Goal: Task Accomplishment & Management: Manage account settings

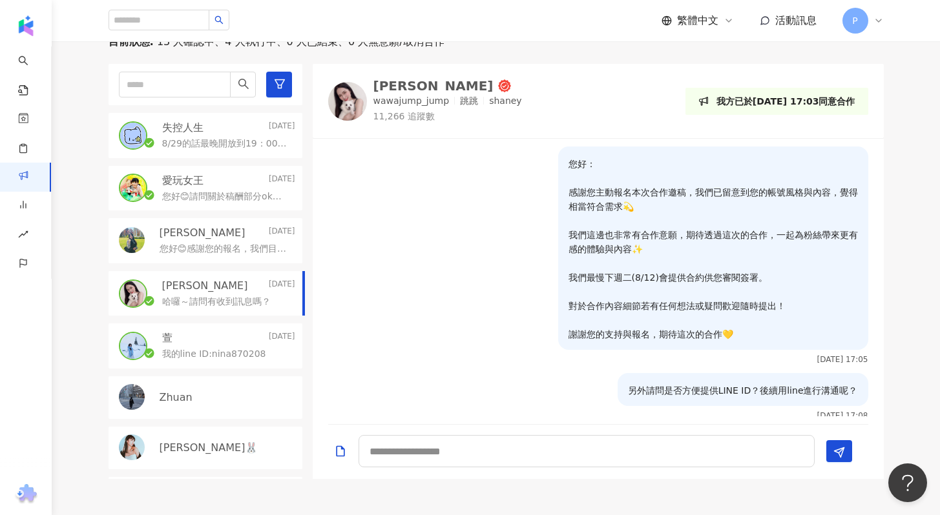
scroll to position [69, 0]
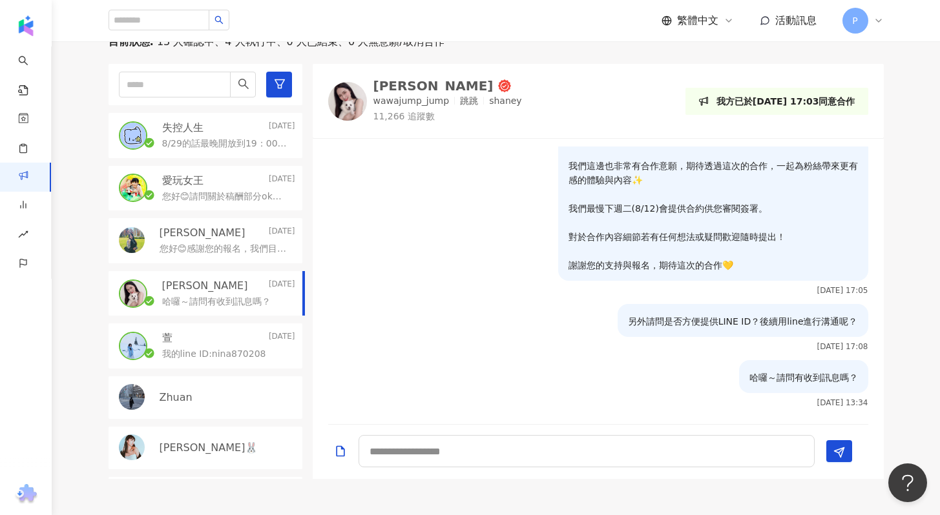
click at [220, 254] on p "您好😊感謝您的報名，我們目前正在進行第二階段篩選名單，因為我們有看到您限動有分享證券開戶資訊，此次活動的協辦單位及客戶也有證券業，為避免利益衝突，可以請問您是…" at bounding box center [225, 249] width 130 height 13
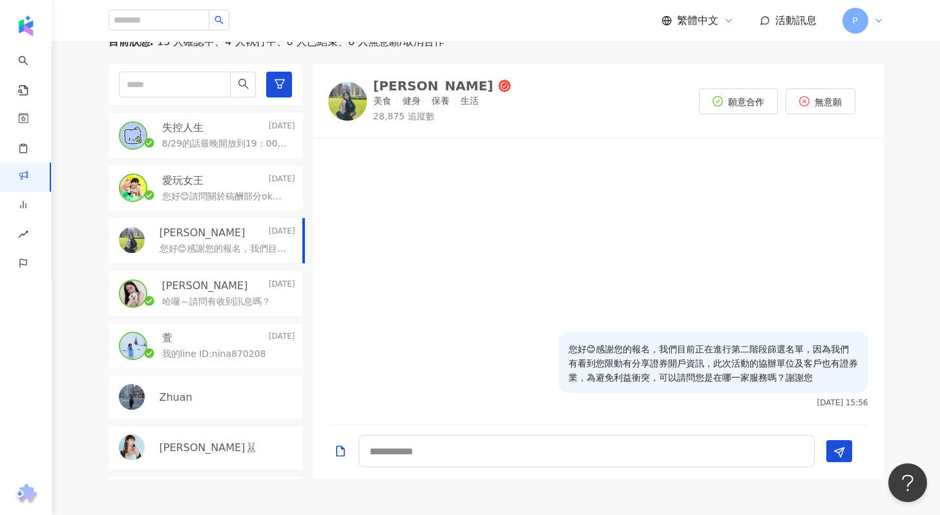
click at [234, 198] on p "您好😊請問關於稿酬部分ok嗎？再麻煩抽空回覆" at bounding box center [226, 197] width 128 height 13
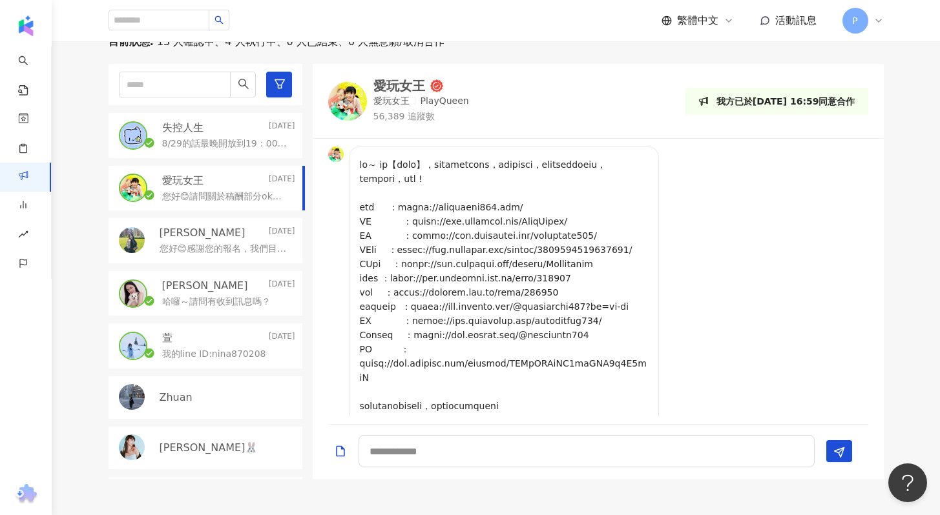
scroll to position [965, 0]
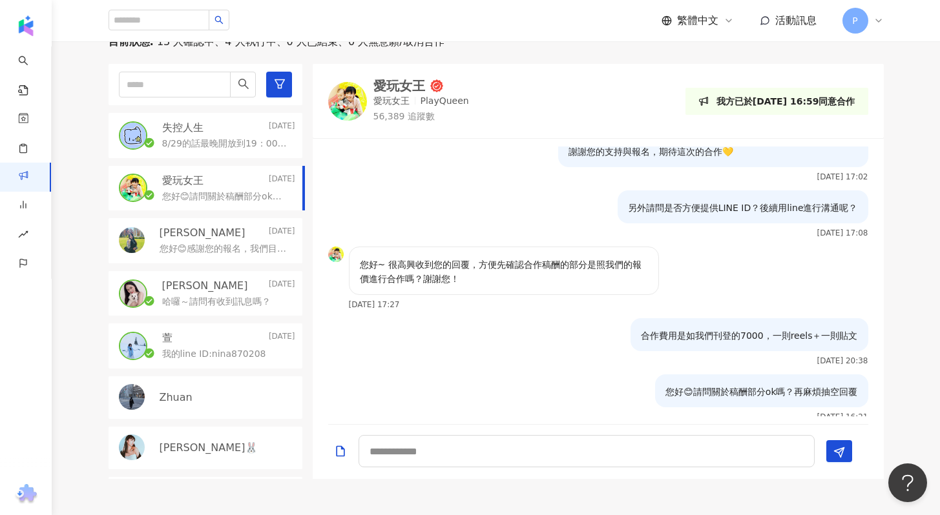
click at [249, 138] on p "8/29的話最晚開放到19：00唷～" at bounding box center [226, 144] width 128 height 13
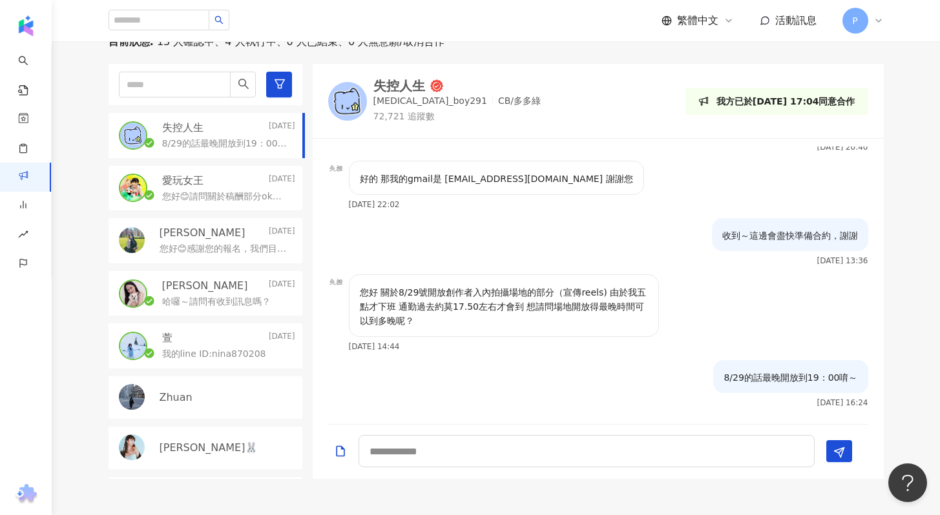
scroll to position [397, 0]
click at [238, 231] on div "[PERSON_NAME][DATE]" at bounding box center [228, 233] width 136 height 14
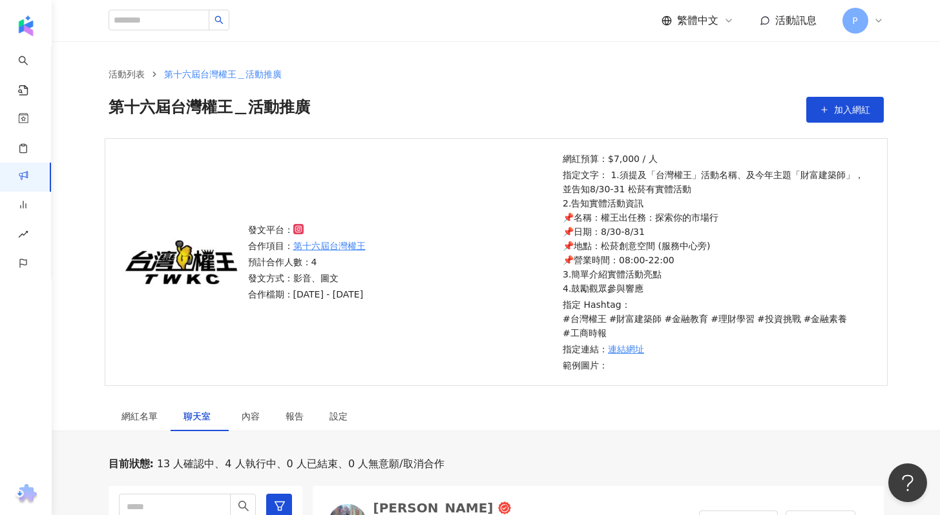
click at [204, 74] on span "第十六屆台灣權王＿活動推廣" at bounding box center [223, 74] width 118 height 10
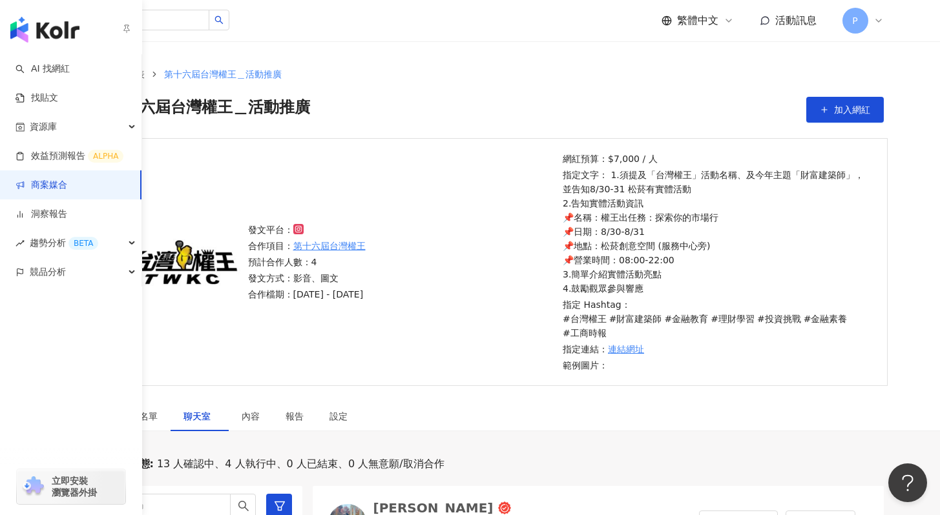
click at [67, 183] on link "商案媒合" at bounding box center [42, 185] width 52 height 13
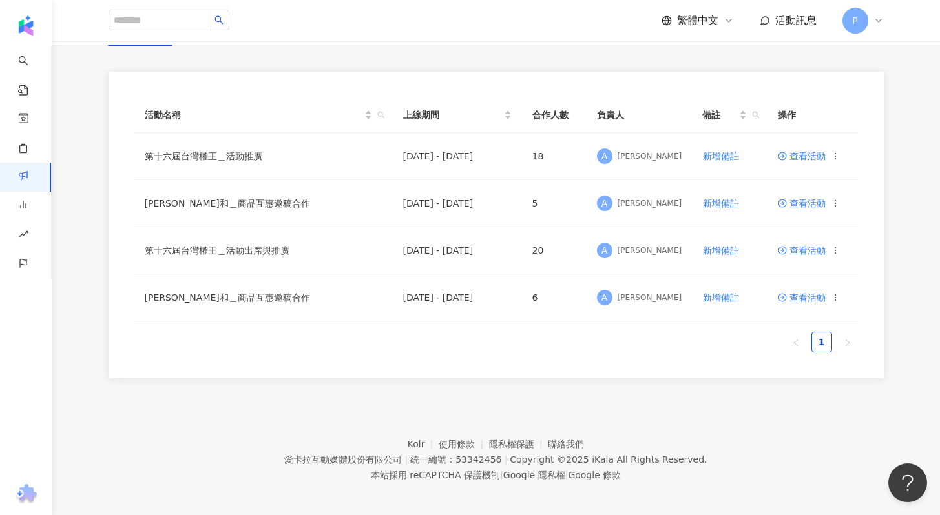
scroll to position [110, 0]
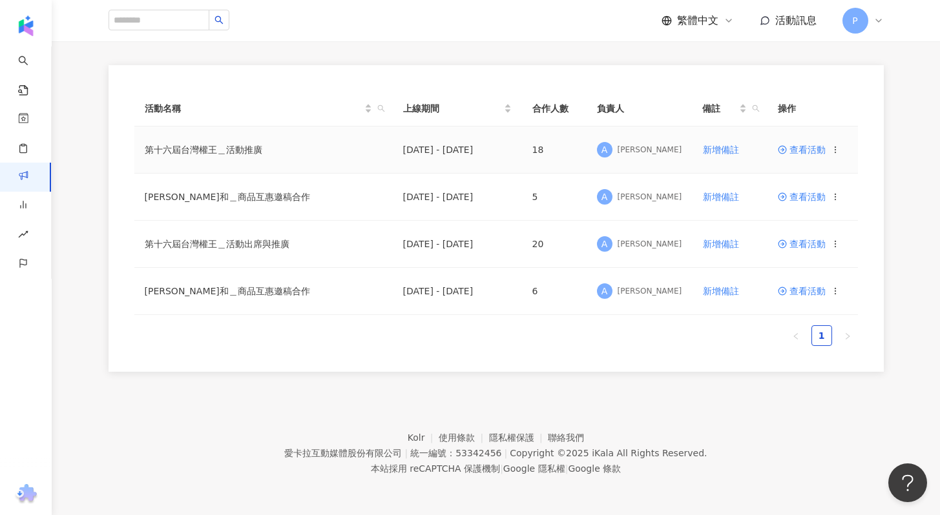
click at [789, 151] on span "查看活動" at bounding box center [802, 149] width 48 height 9
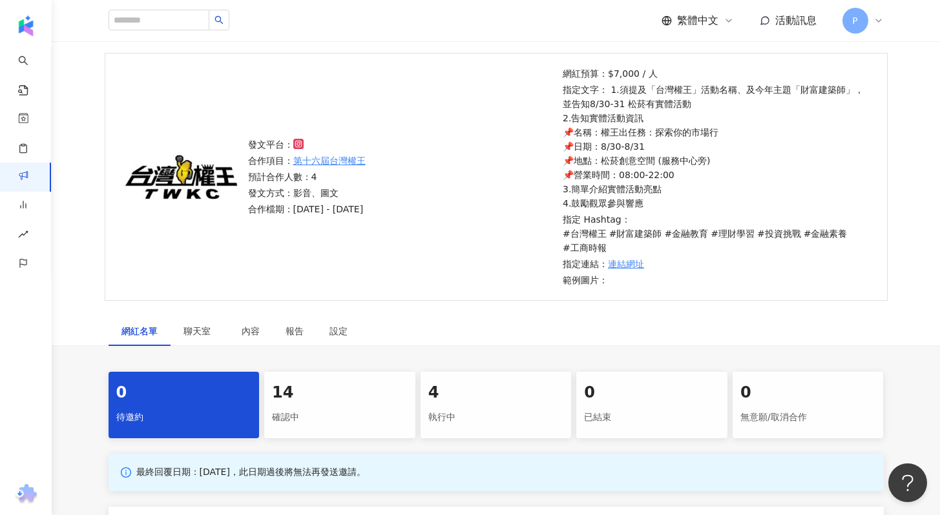
scroll to position [339, 0]
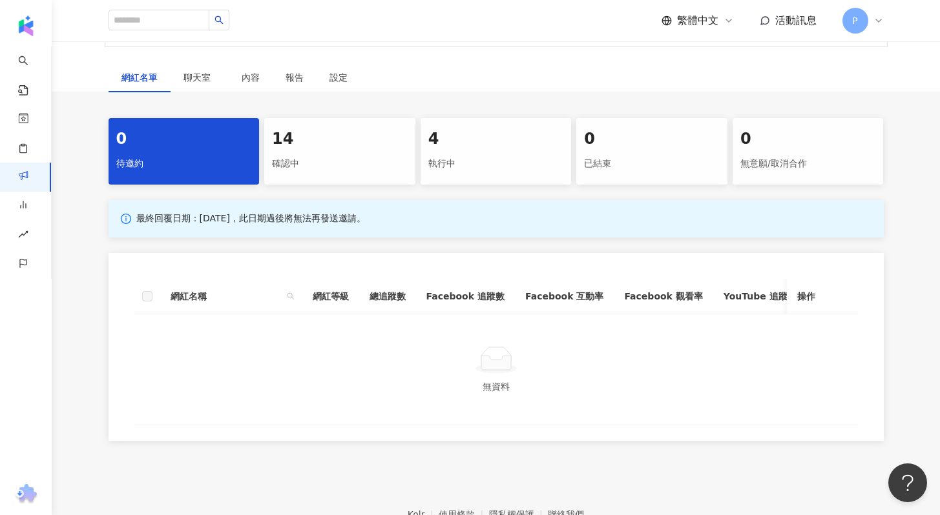
click at [289, 161] on div "確認中" at bounding box center [340, 164] width 136 height 22
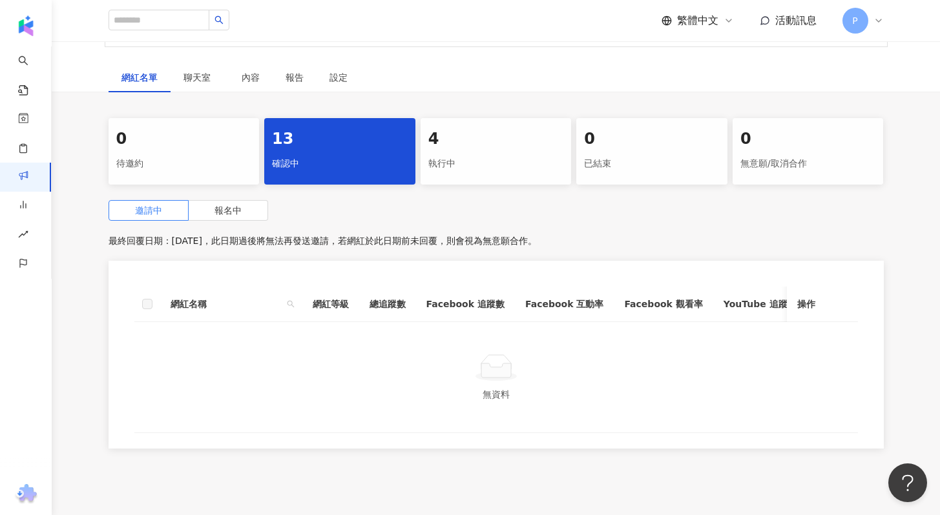
click at [448, 160] on div "執行中" at bounding box center [496, 164] width 136 height 22
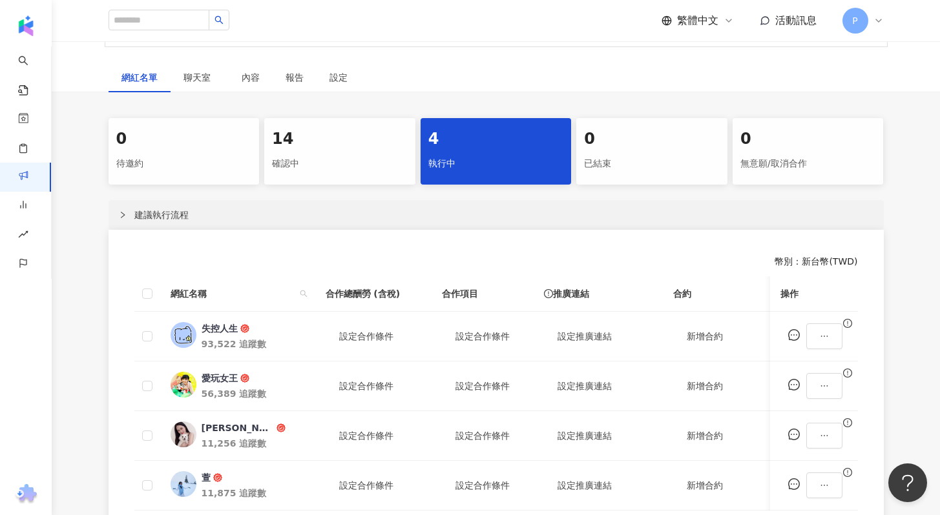
click at [356, 145] on div "14" at bounding box center [340, 140] width 136 height 22
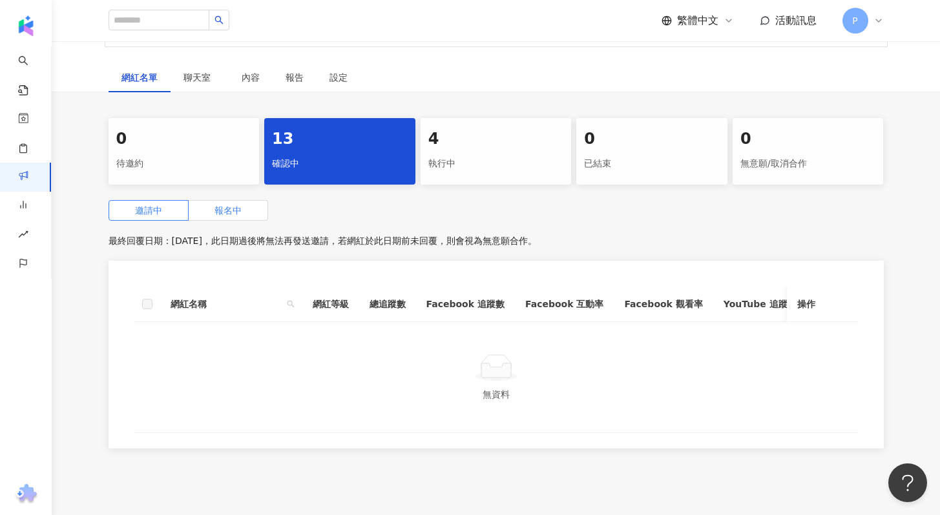
click at [254, 214] on label "報名中" at bounding box center [228, 210] width 79 height 21
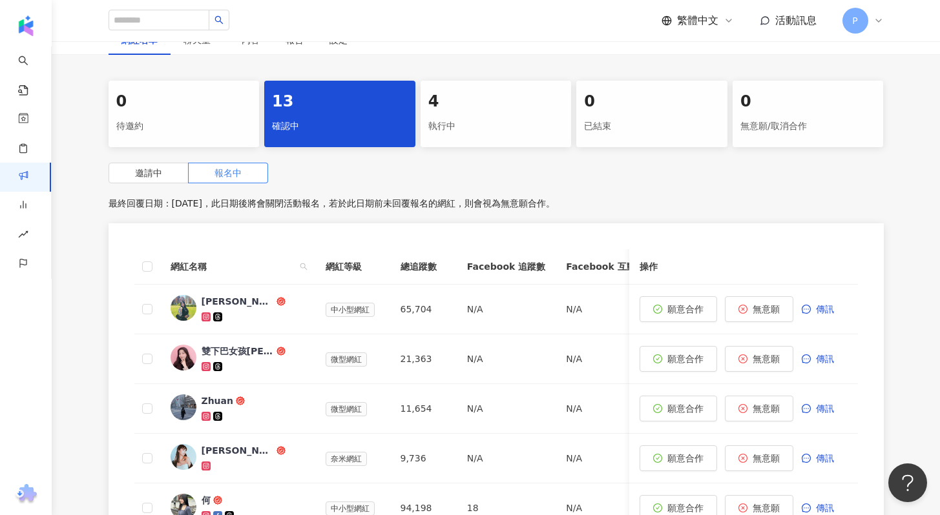
scroll to position [161, 0]
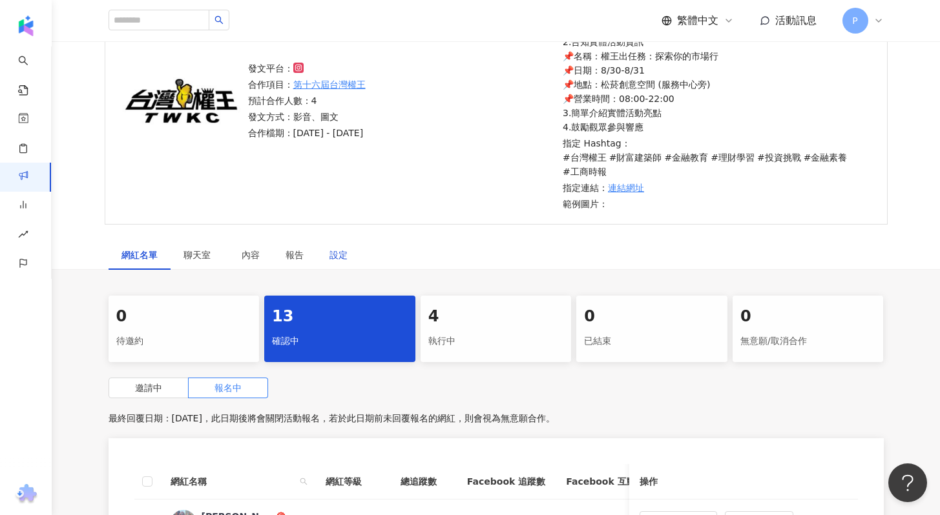
click at [344, 257] on div "設定" at bounding box center [338, 255] width 18 height 14
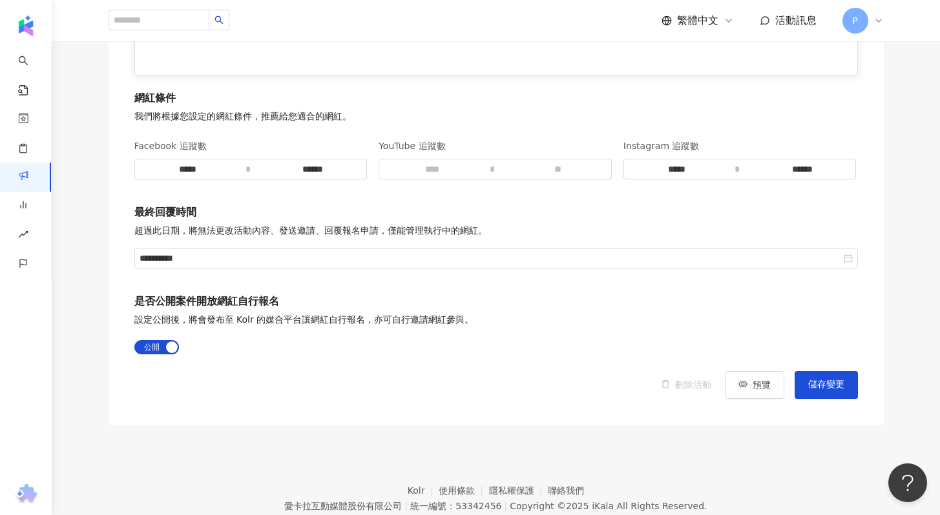
scroll to position [2027, 0]
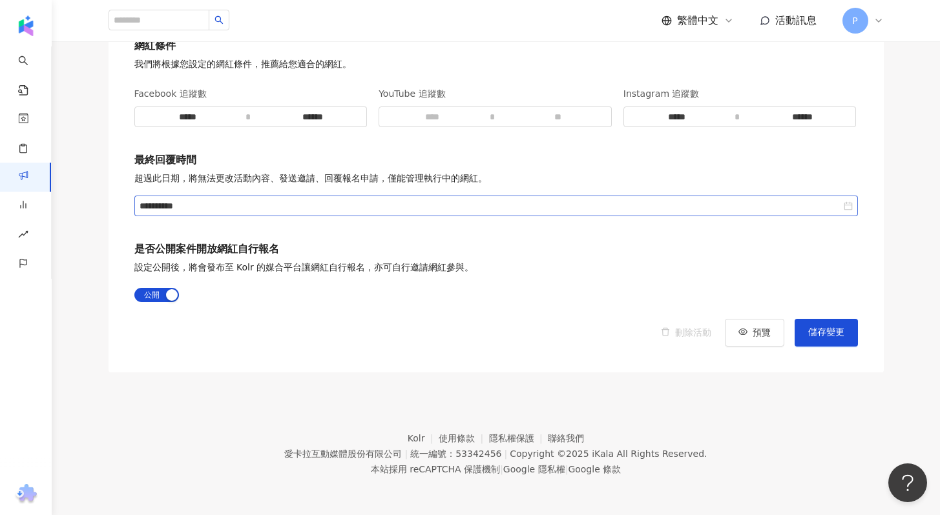
click at [555, 214] on div "**********" at bounding box center [495, 206] width 723 height 21
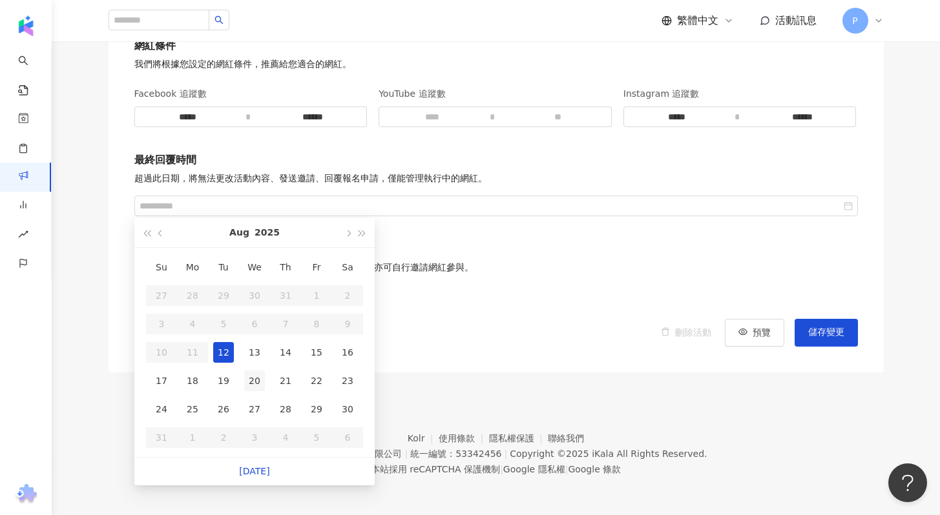
click at [251, 385] on div "20" at bounding box center [254, 381] width 21 height 21
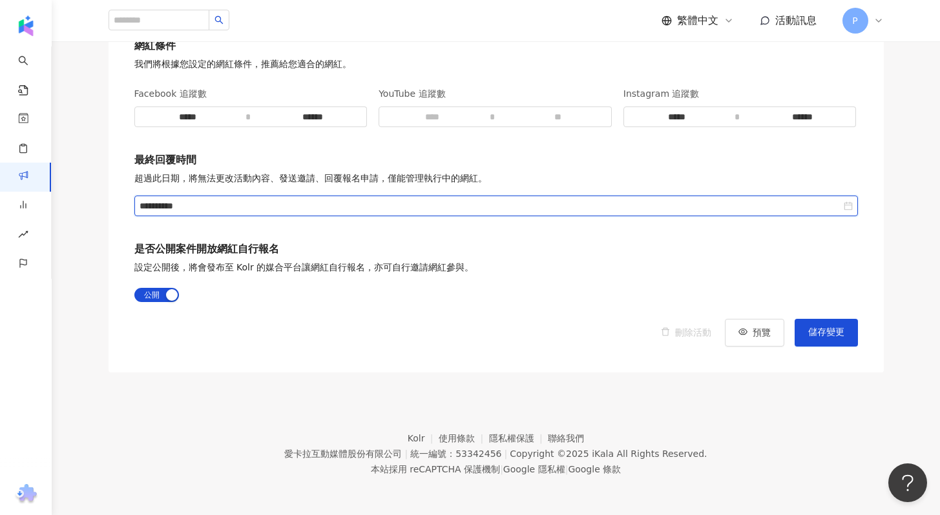
click at [408, 209] on input "**********" at bounding box center [490, 206] width 701 height 14
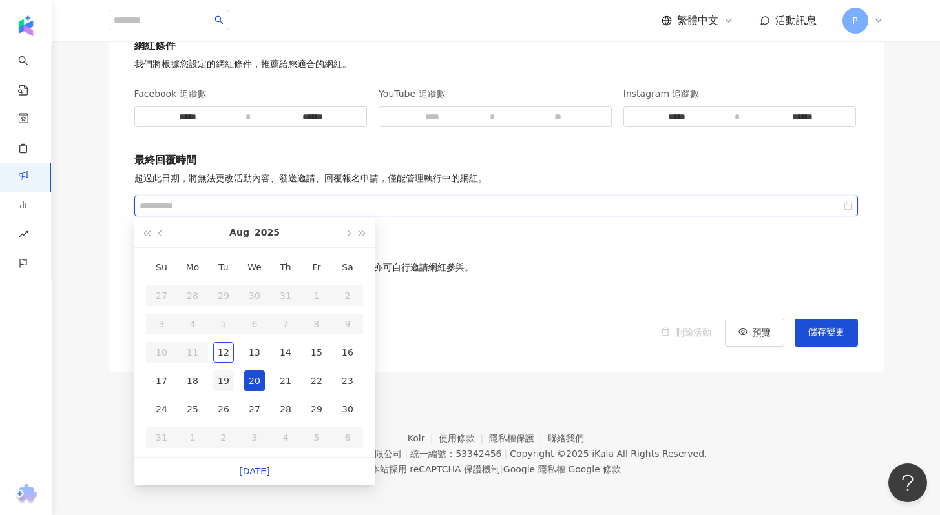
type input "**********"
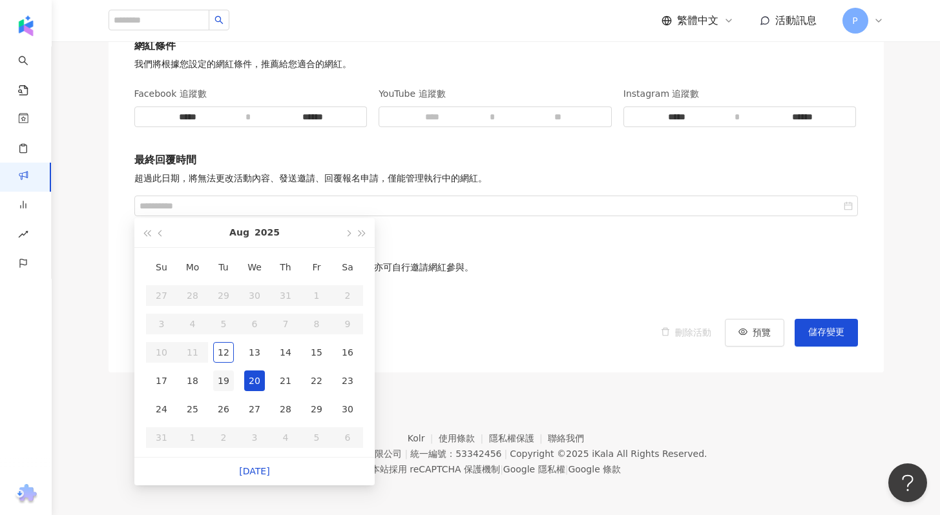
click at [221, 384] on div "19" at bounding box center [223, 381] width 21 height 21
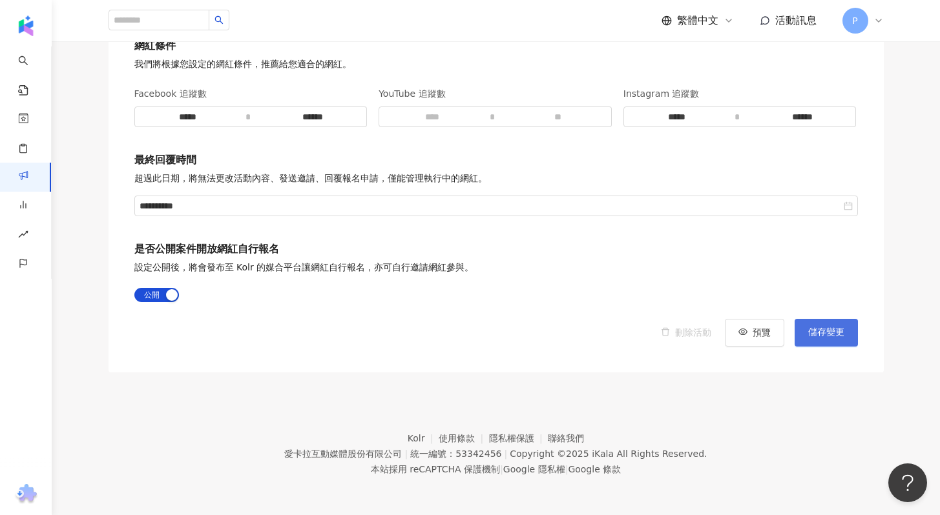
click at [835, 331] on span "儲存變更" at bounding box center [826, 332] width 36 height 10
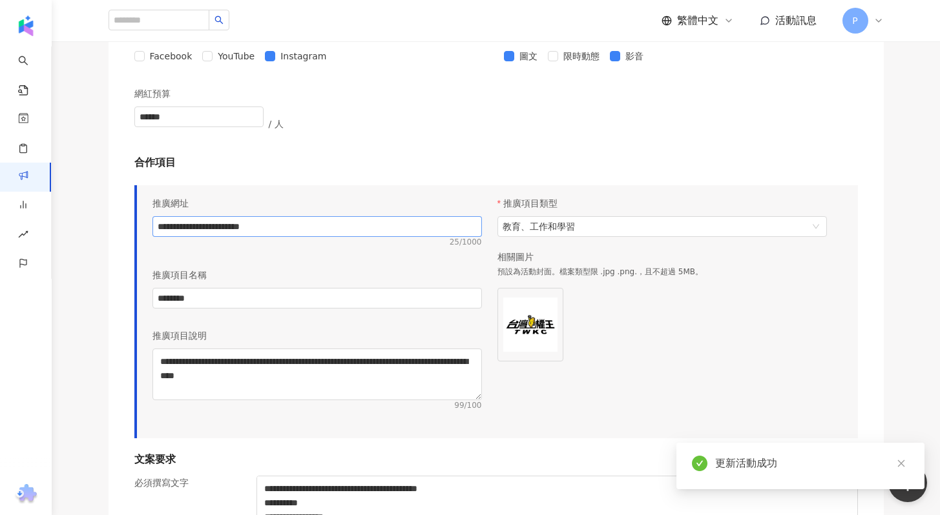
scroll to position [337, 0]
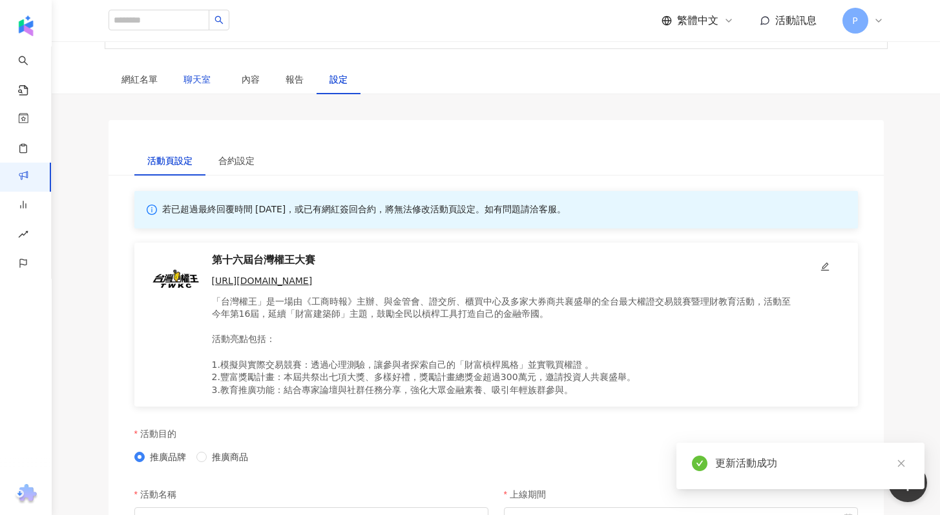
click at [196, 72] on div "聊天室" at bounding box center [199, 79] width 32 height 14
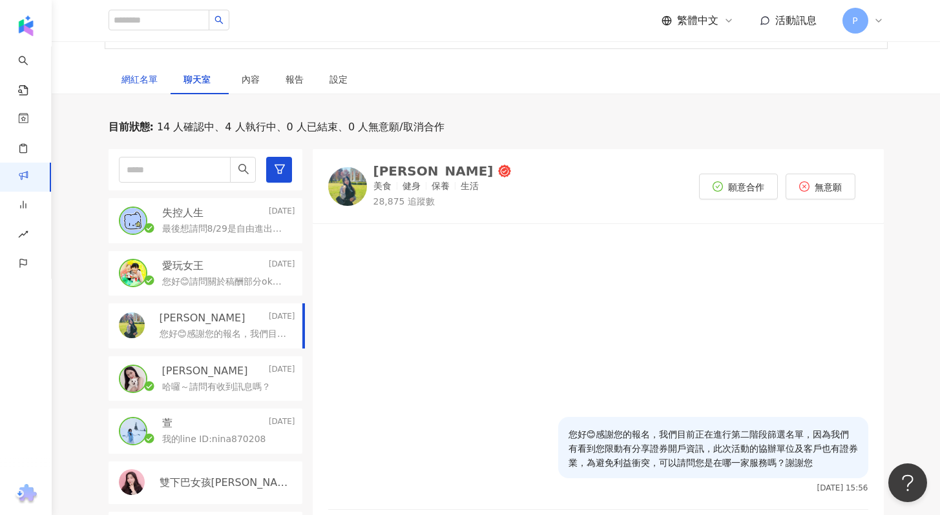
click at [138, 81] on div "網紅名單" at bounding box center [139, 79] width 36 height 14
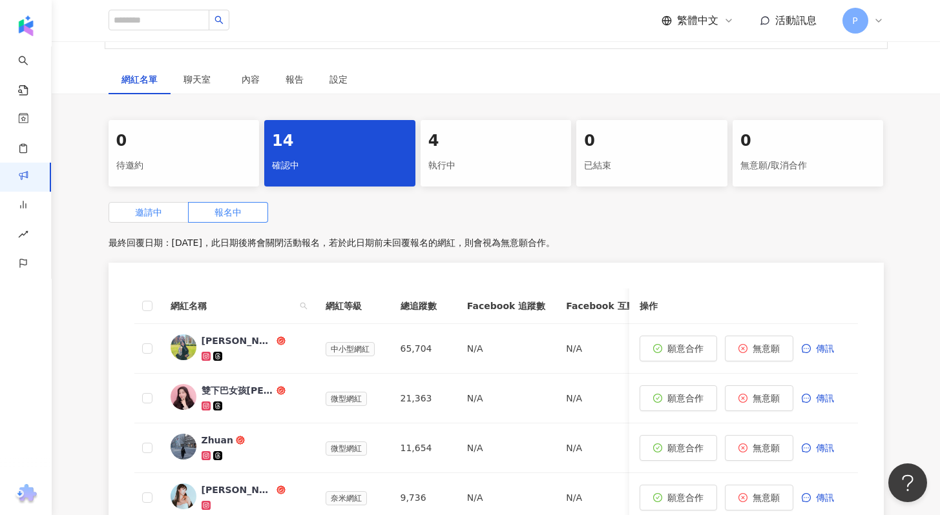
click at [156, 211] on span "邀請中" at bounding box center [148, 212] width 27 height 10
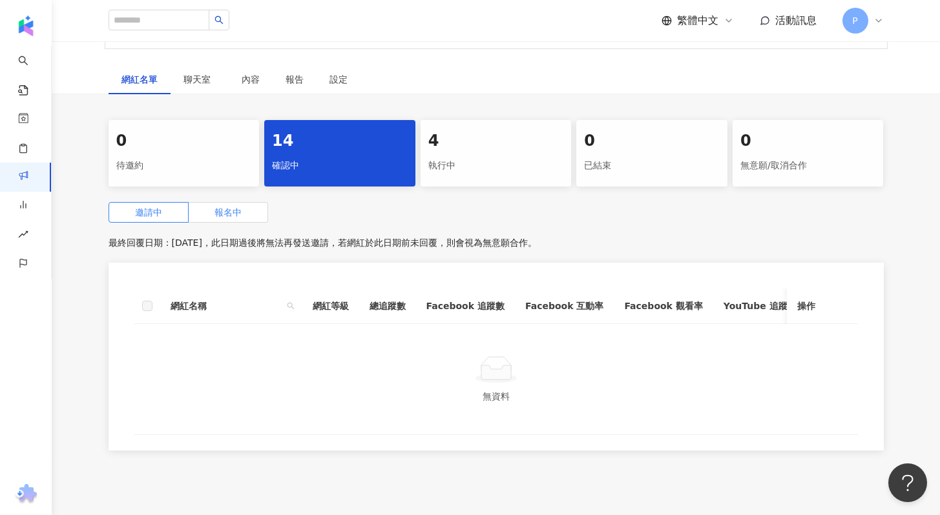
click at [227, 215] on span "報名中" at bounding box center [227, 212] width 27 height 10
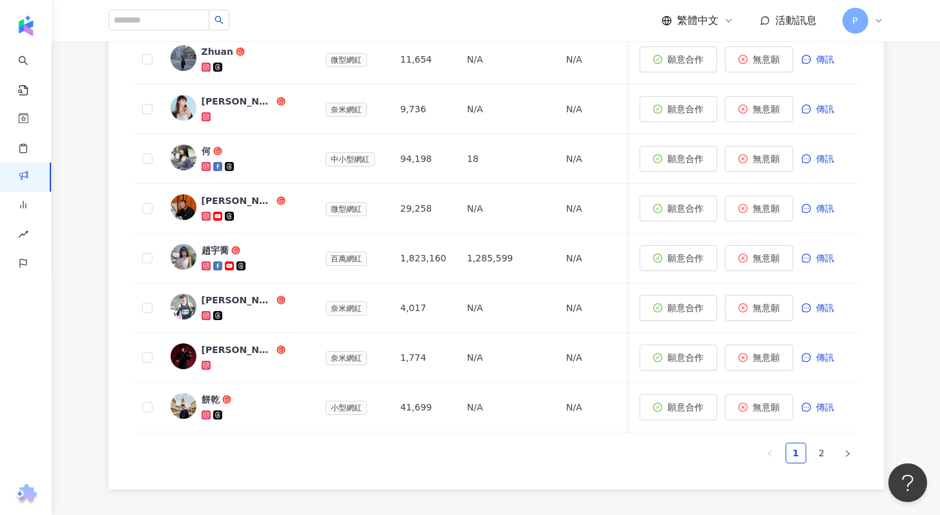
scroll to position [727, 0]
click at [822, 462] on link "2" at bounding box center [821, 452] width 19 height 19
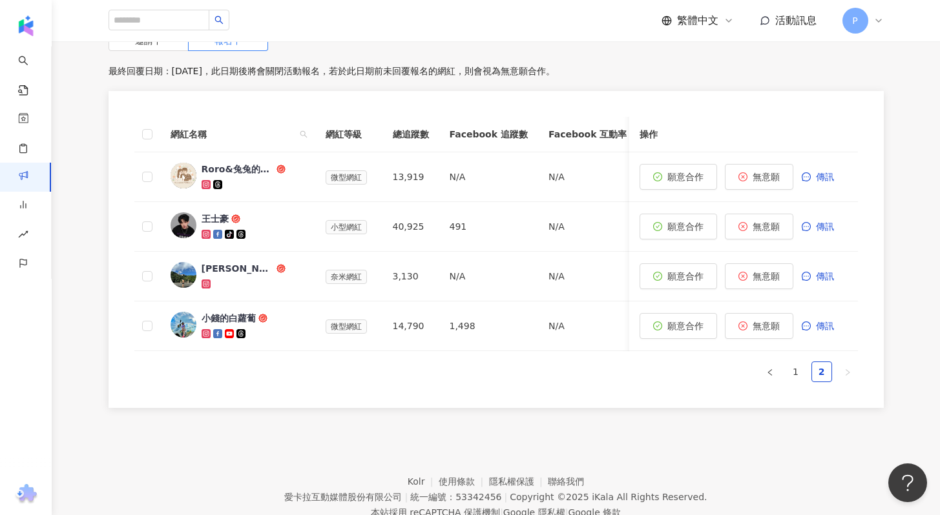
scroll to position [508, 0]
click at [791, 381] on link "1" at bounding box center [795, 372] width 19 height 19
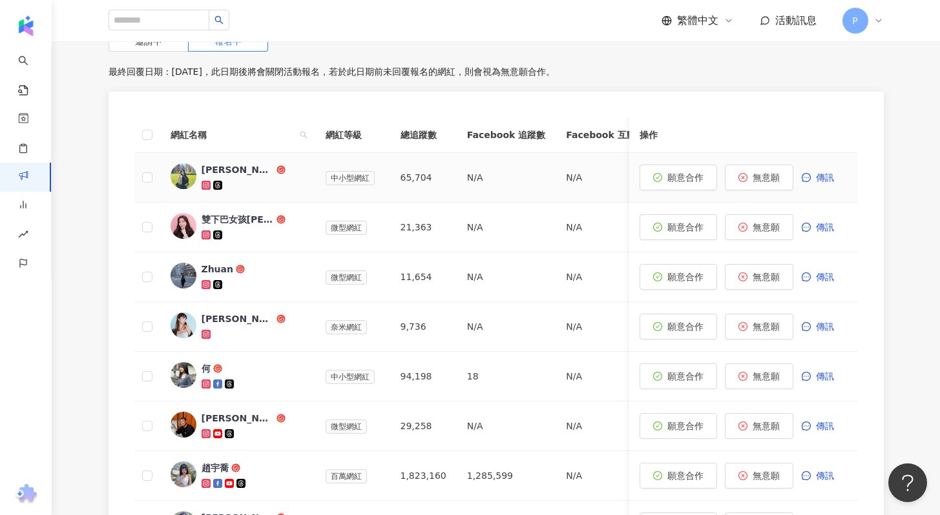
click at [221, 169] on div "[PERSON_NAME]" at bounding box center [238, 169] width 72 height 13
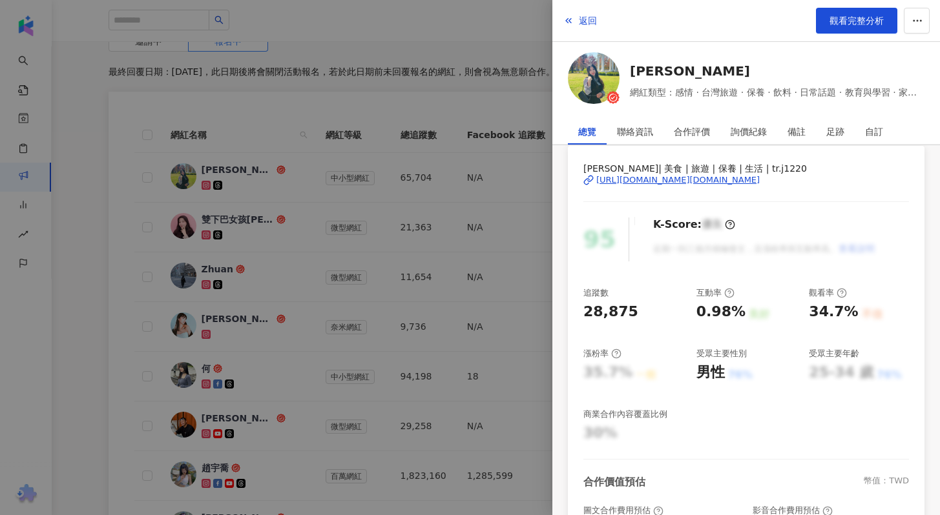
scroll to position [163, 0]
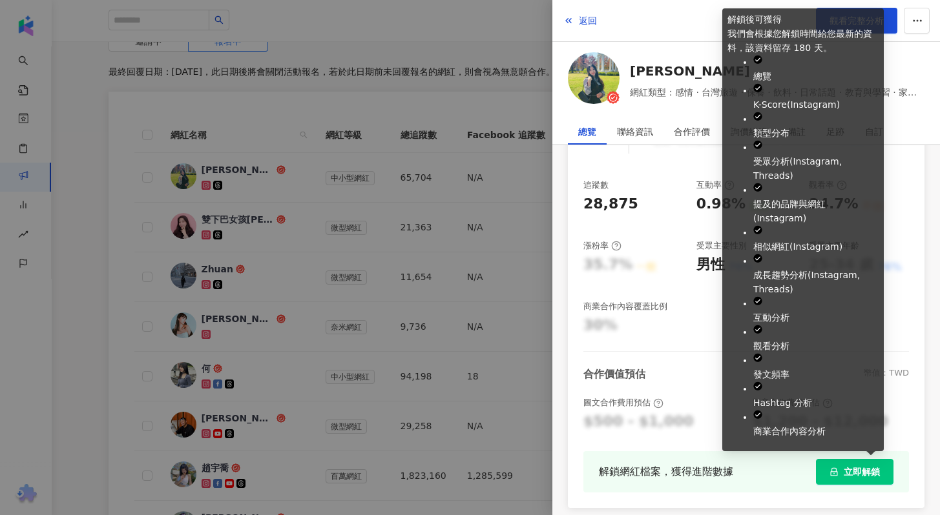
click at [845, 477] on span "立即解鎖" at bounding box center [862, 472] width 36 height 10
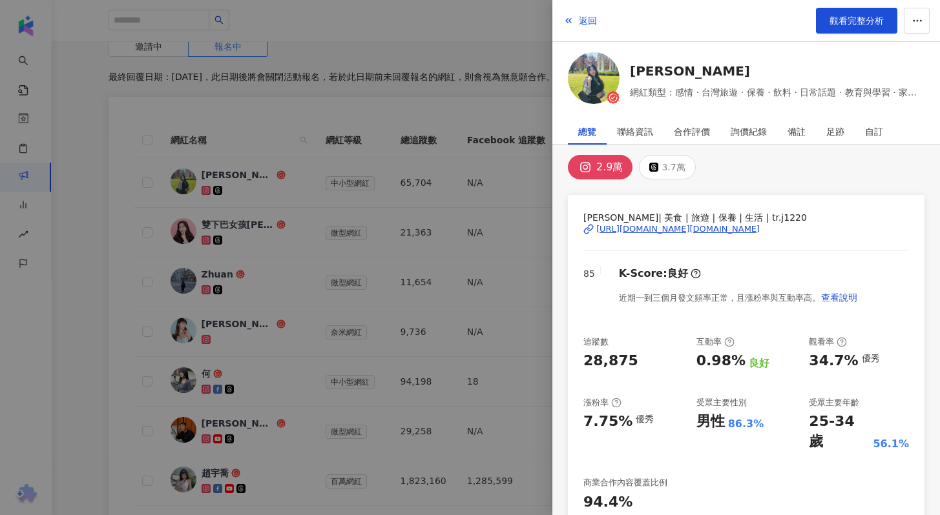
scroll to position [0, 0]
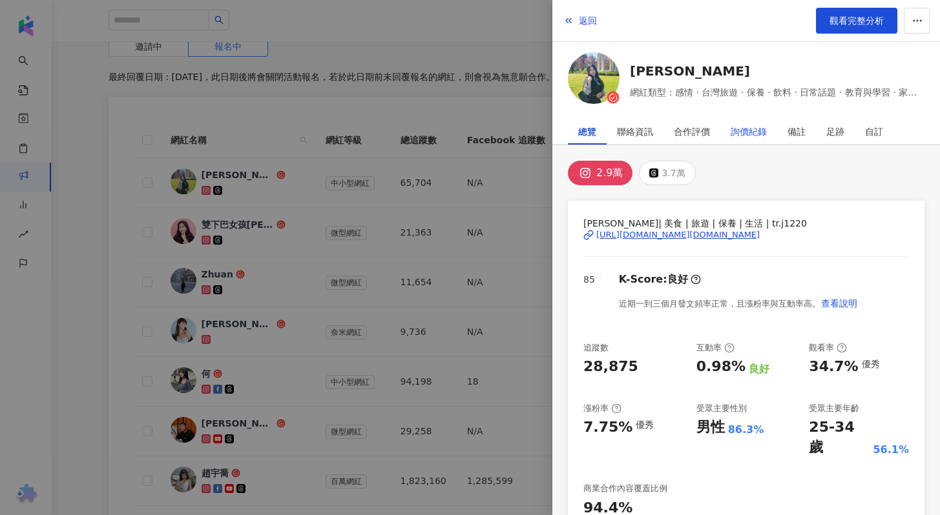
click at [759, 129] on div "詢價紀錄" at bounding box center [749, 132] width 36 height 26
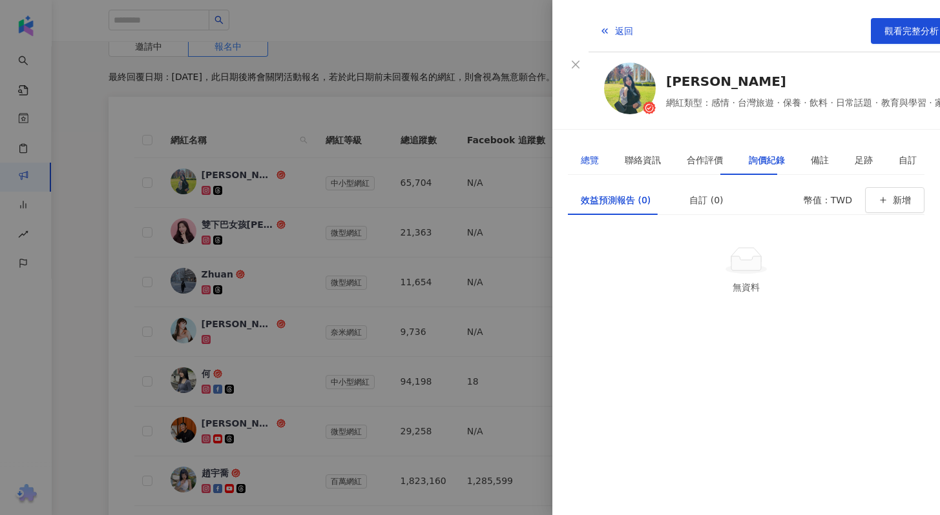
click at [586, 153] on div "總覽" at bounding box center [590, 160] width 18 height 14
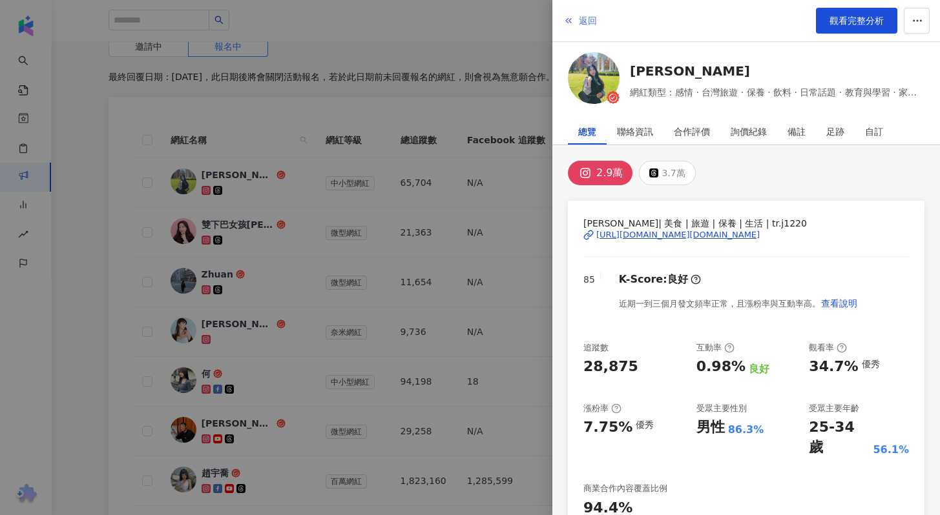
click at [574, 23] on button "返回" at bounding box center [580, 21] width 35 height 26
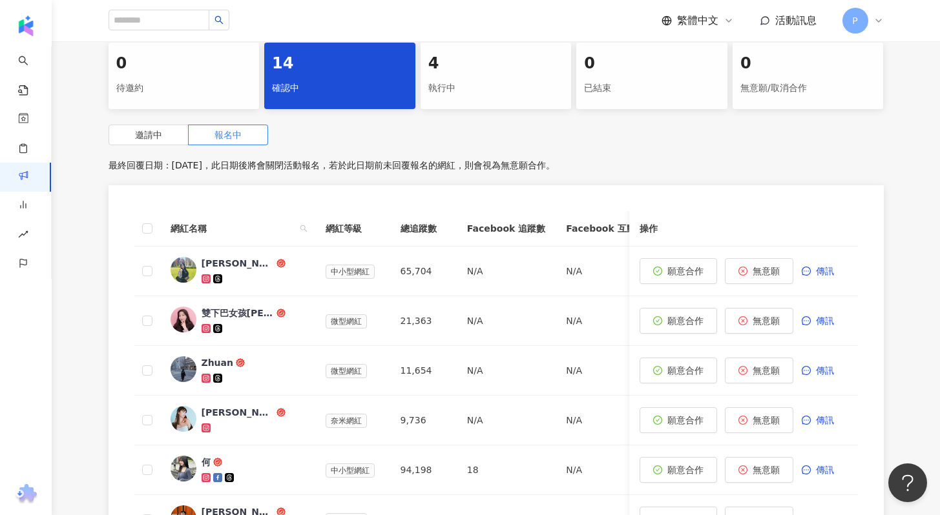
scroll to position [413, 0]
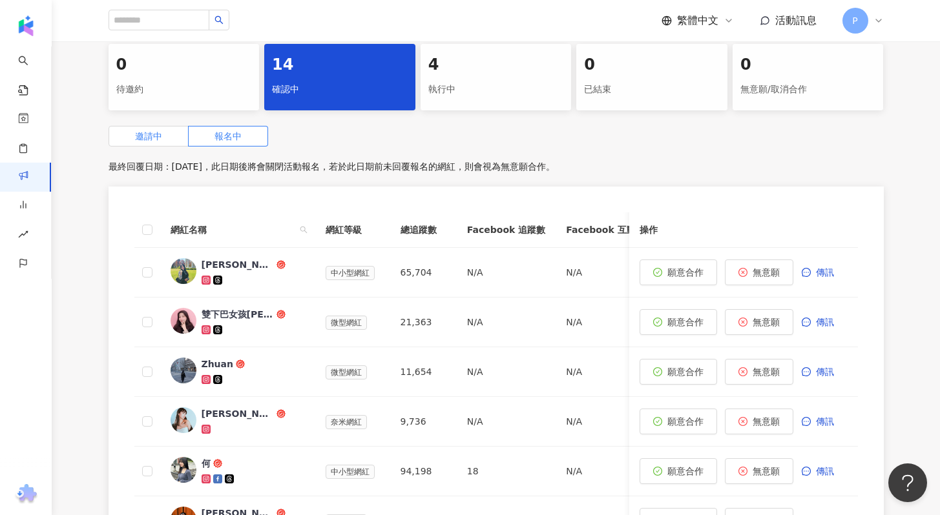
click at [158, 141] on span "邀請中" at bounding box center [148, 136] width 27 height 10
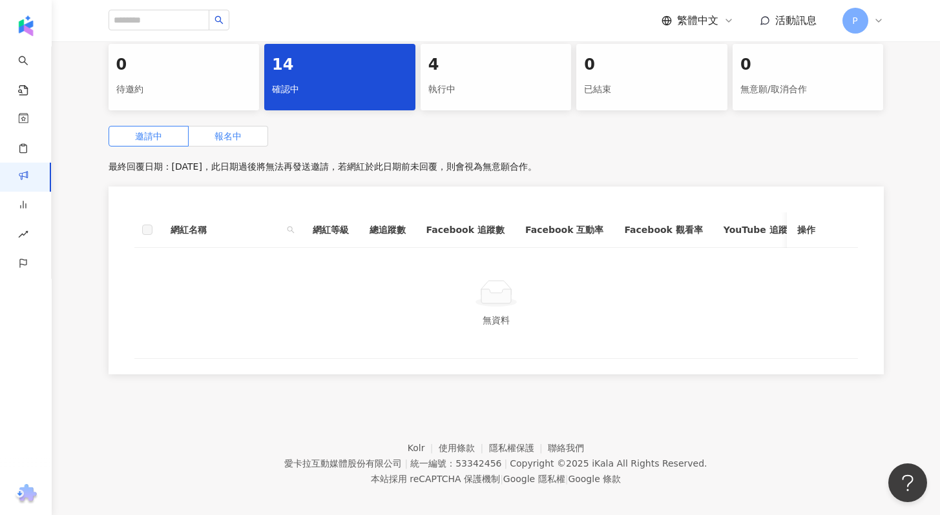
click at [213, 132] on label "報名中" at bounding box center [228, 136] width 79 height 21
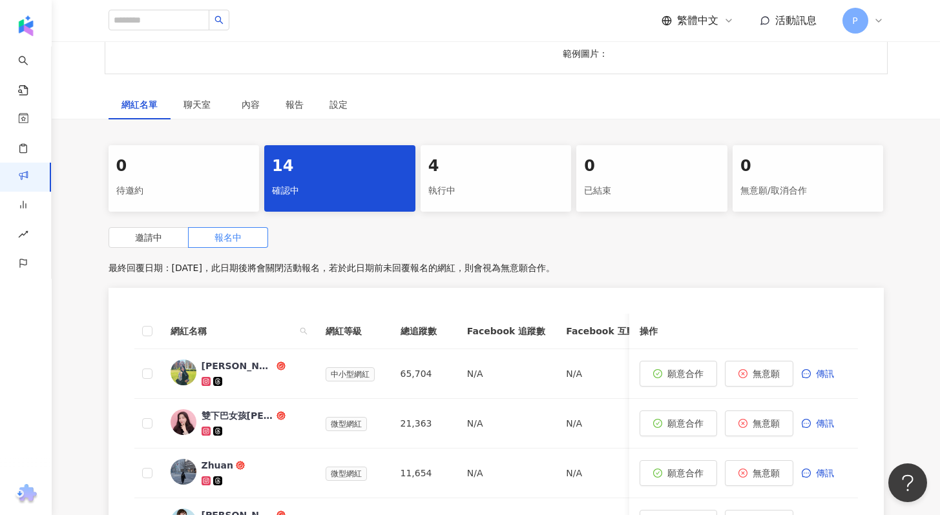
scroll to position [314, 0]
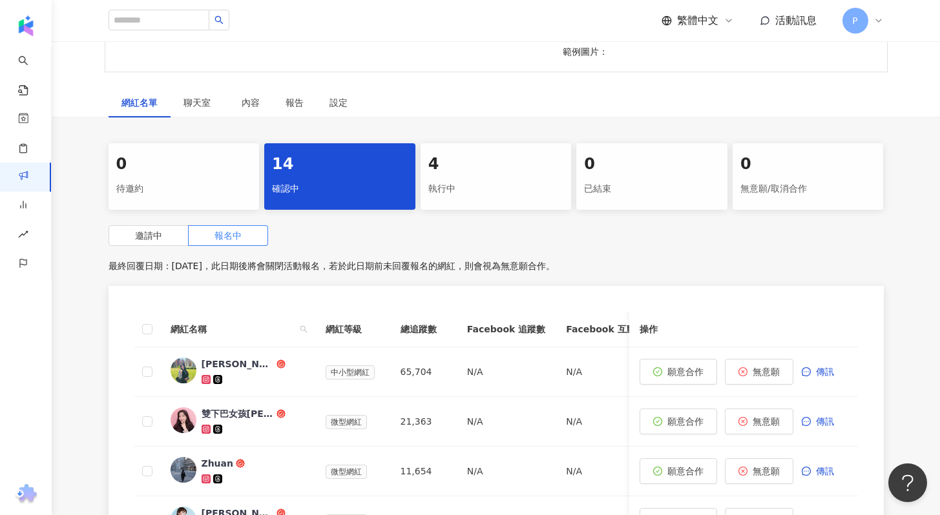
click at [441, 191] on div "執行中" at bounding box center [496, 189] width 136 height 22
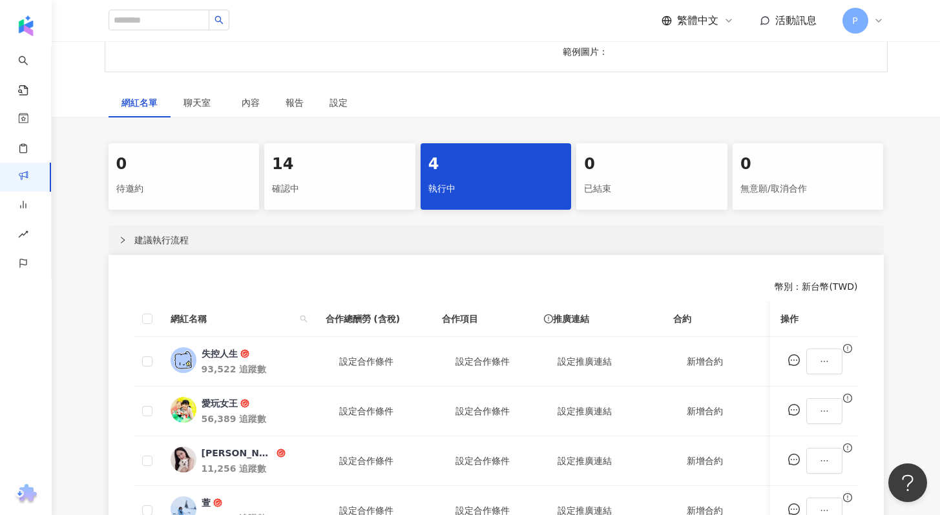
click at [354, 187] on div "確認中" at bounding box center [340, 189] width 136 height 22
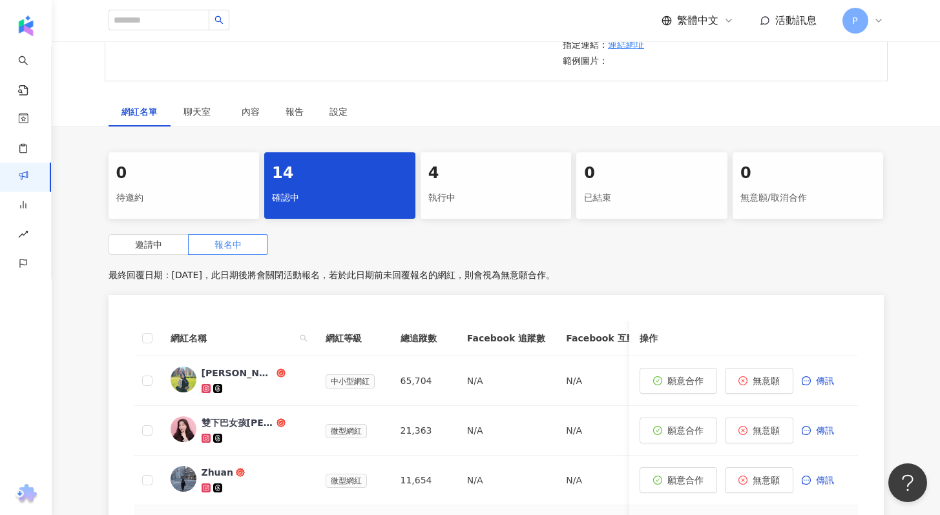
scroll to position [296, 0]
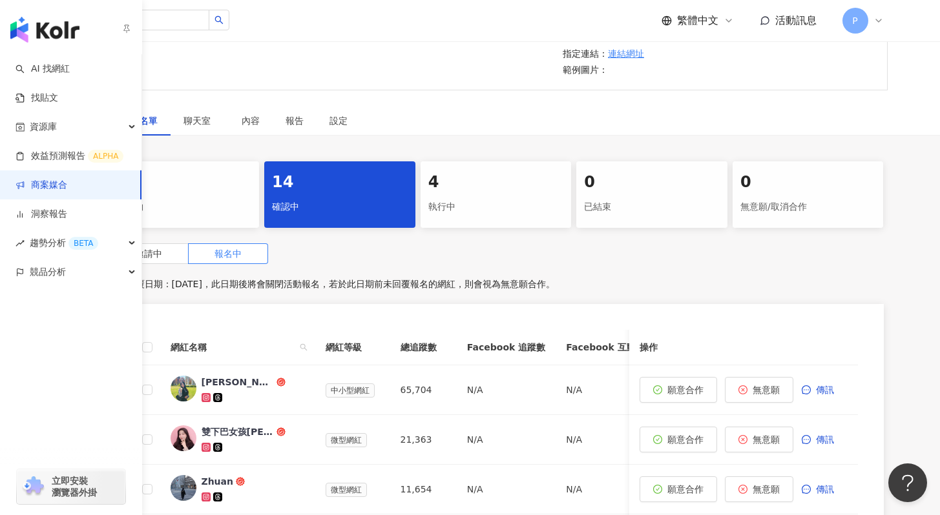
click at [65, 190] on link "商案媒合" at bounding box center [42, 185] width 52 height 13
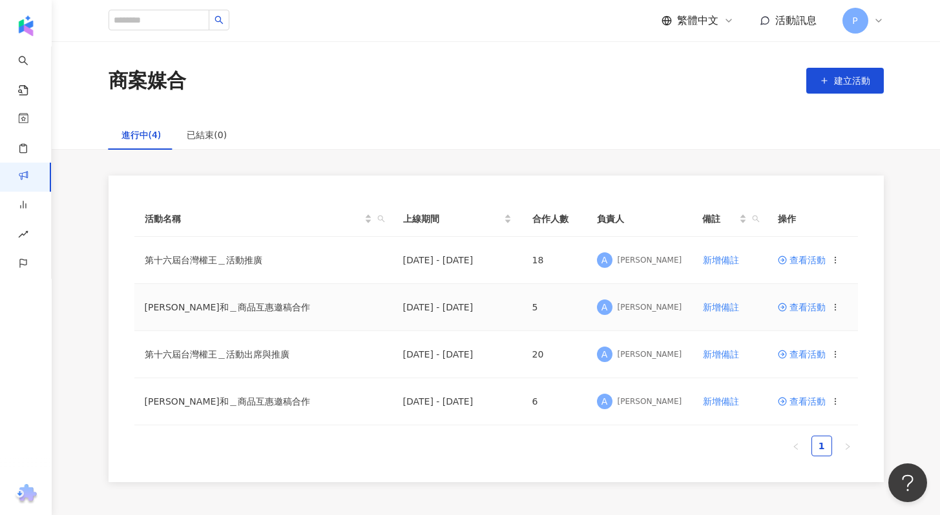
click at [819, 307] on span "查看活動" at bounding box center [802, 307] width 48 height 9
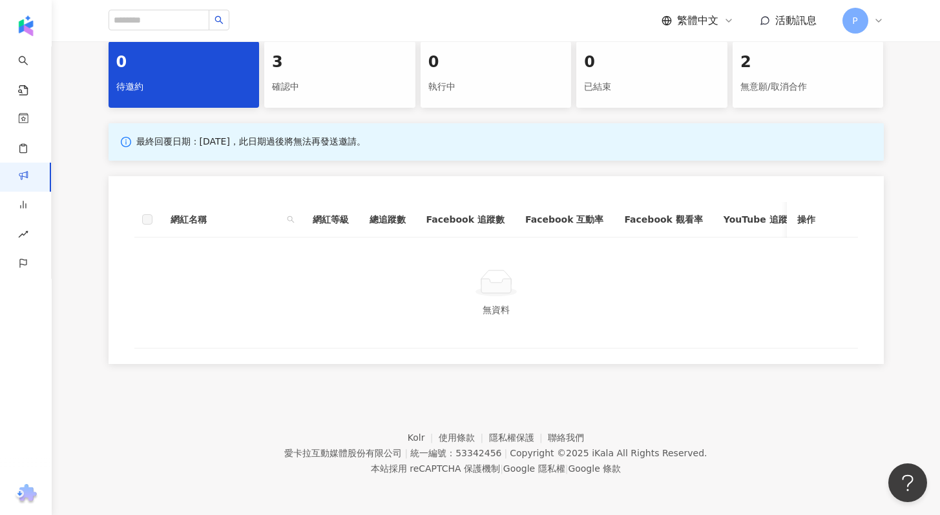
scroll to position [207, 0]
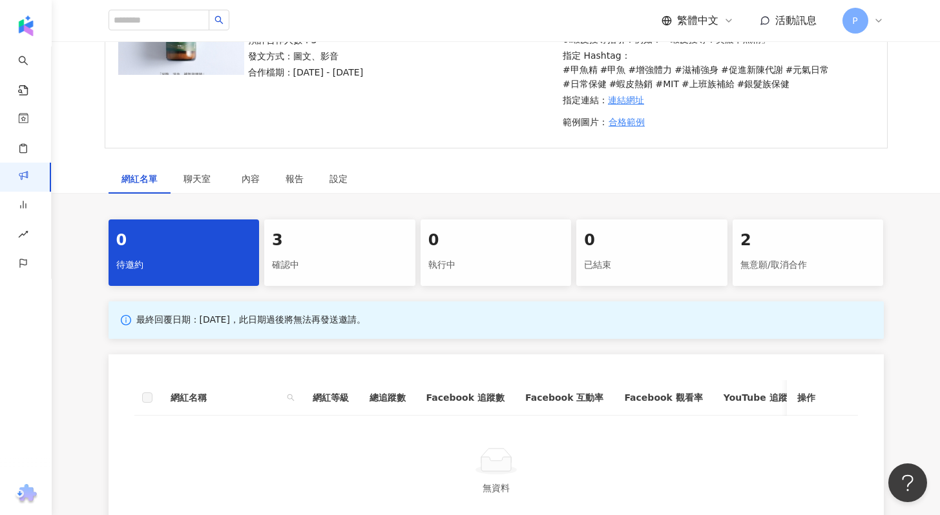
click at [320, 264] on div "確認中" at bounding box center [340, 265] width 136 height 22
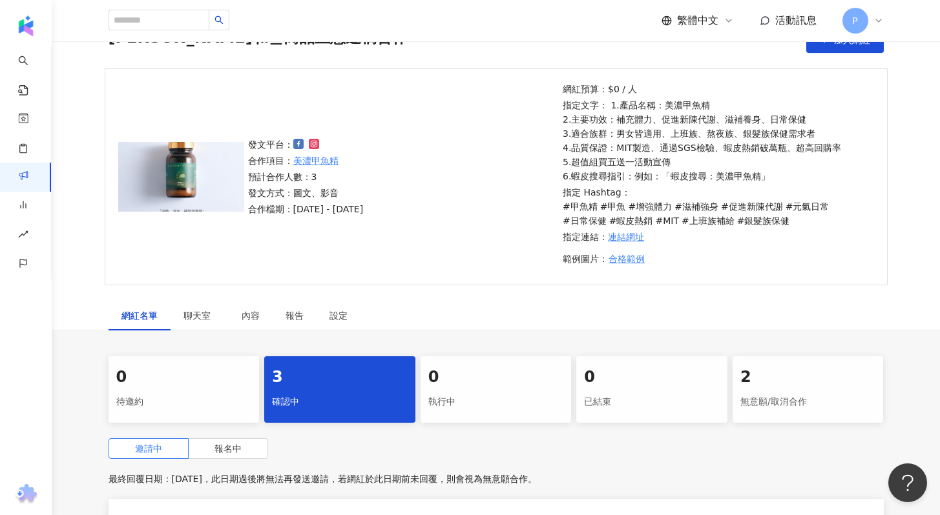
scroll to position [66, 0]
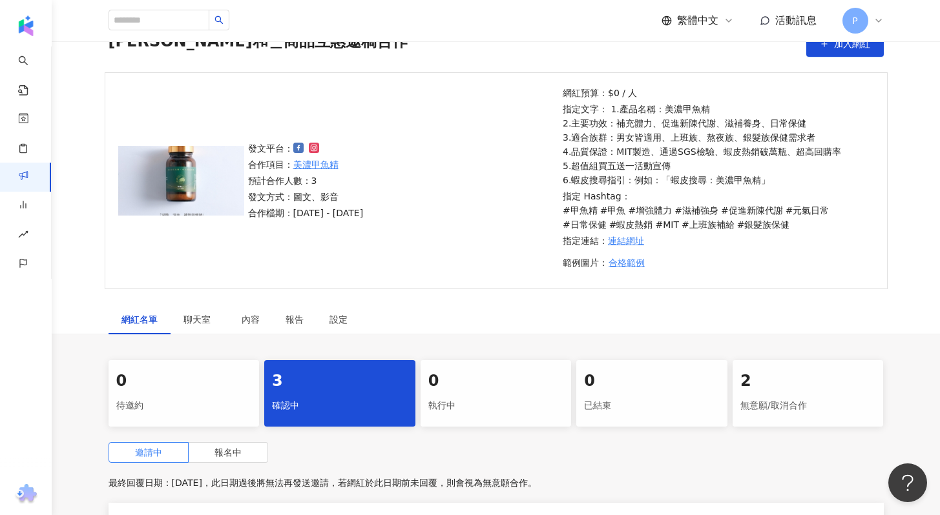
click at [223, 453] on span "報名中" at bounding box center [227, 453] width 27 height 10
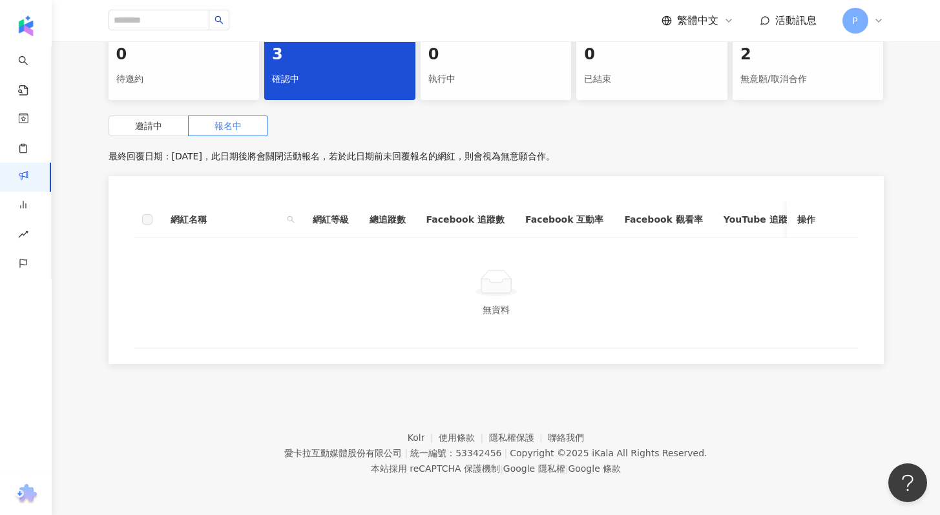
scroll to position [137, 0]
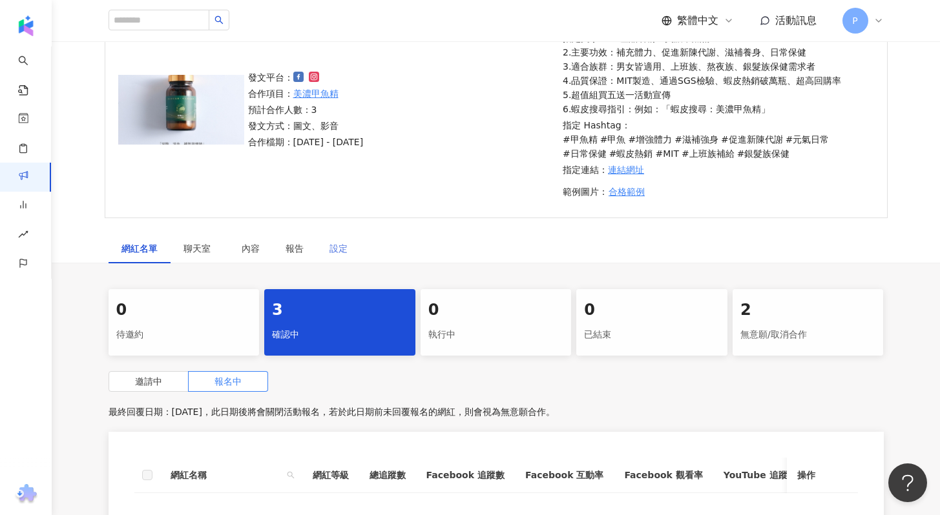
click at [327, 244] on div "設定" at bounding box center [338, 249] width 44 height 30
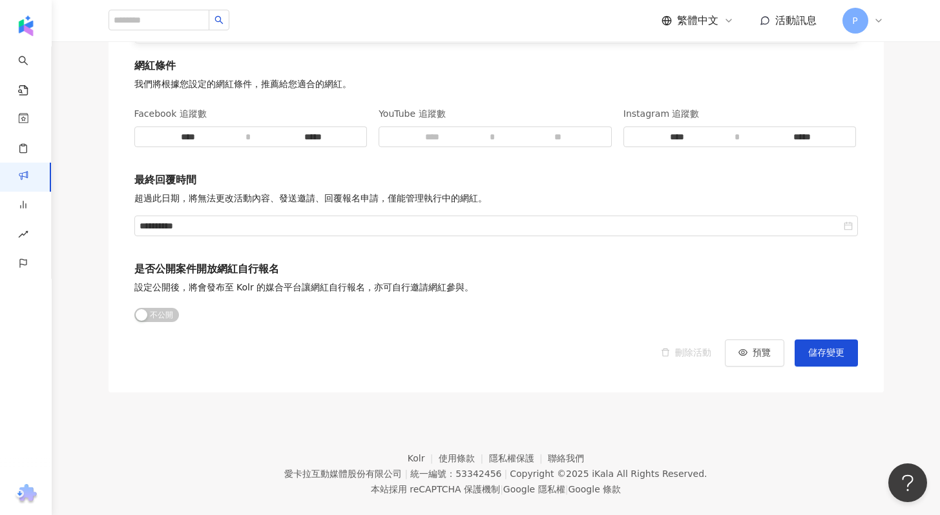
scroll to position [1984, 0]
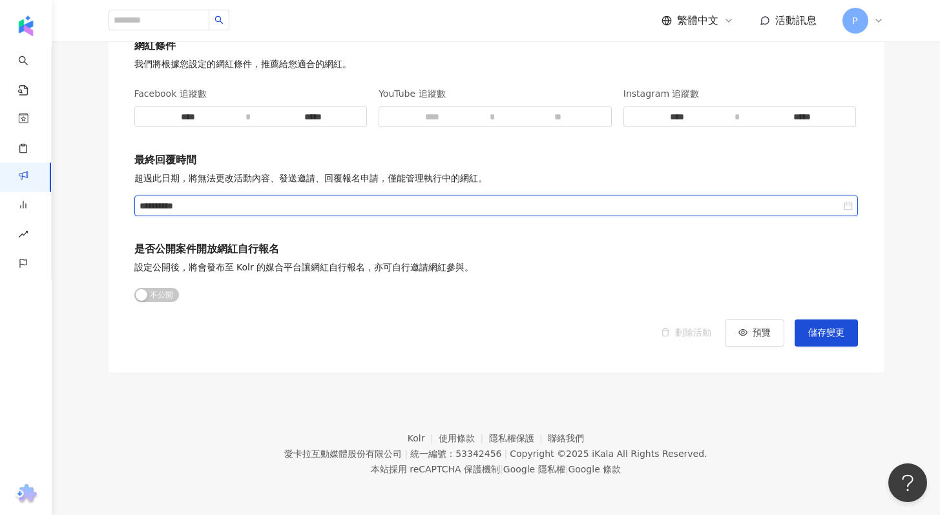
click at [326, 207] on input "**********" at bounding box center [490, 206] width 701 height 14
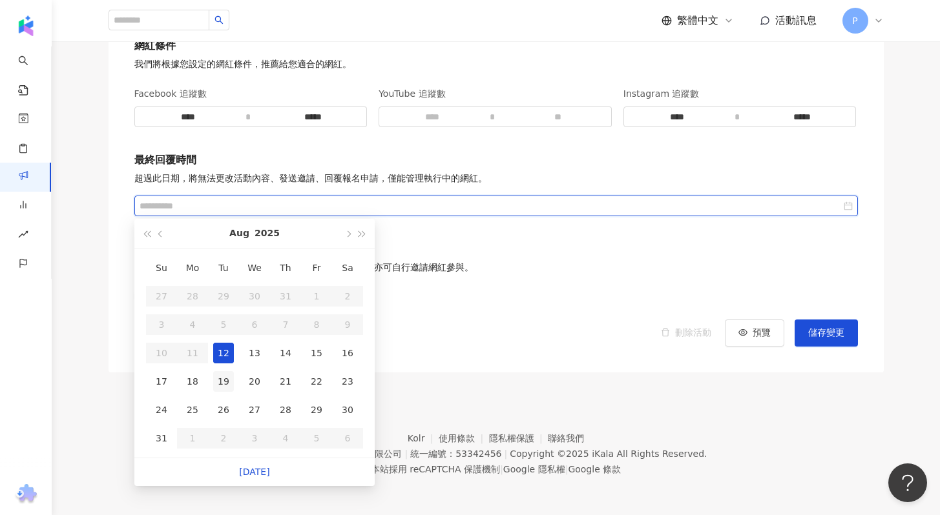
type input "**********"
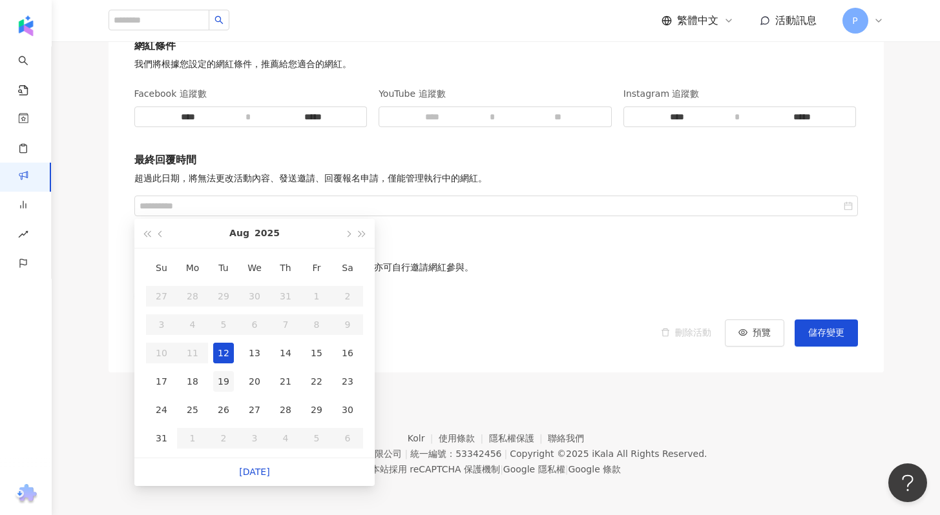
click at [227, 385] on div "19" at bounding box center [223, 381] width 21 height 21
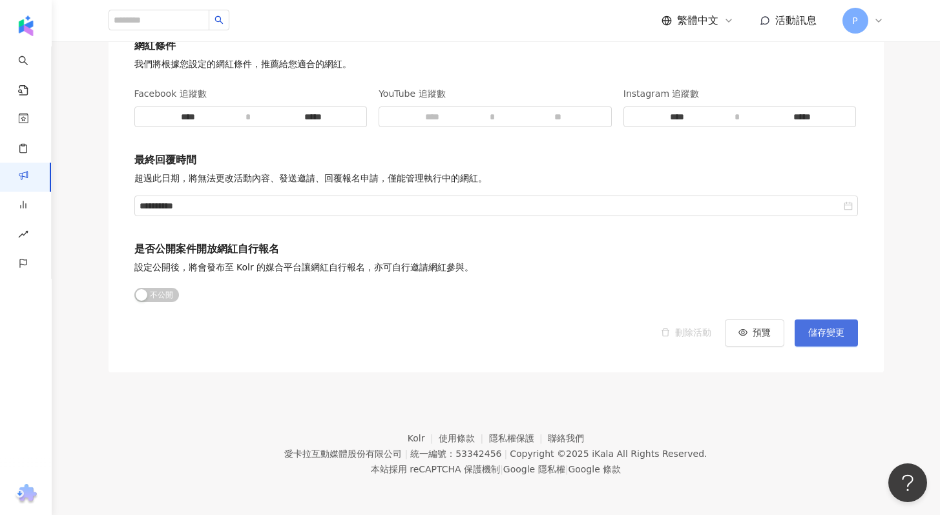
click at [832, 335] on span "儲存變更" at bounding box center [826, 333] width 36 height 10
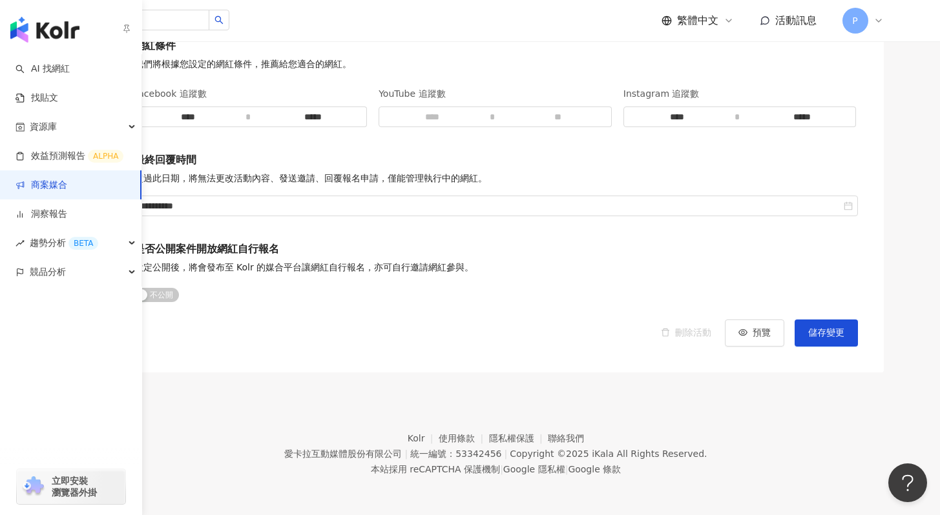
click at [59, 185] on link "商案媒合" at bounding box center [42, 185] width 52 height 13
